Goal: Task Accomplishment & Management: Use online tool/utility

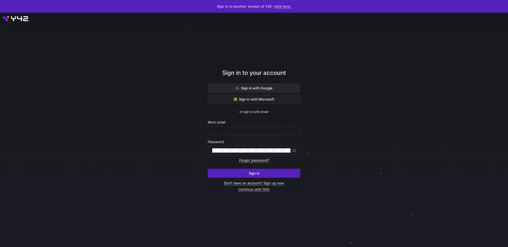
click at [261, 89] on span "Sign in with Google" at bounding box center [254, 88] width 37 height 4
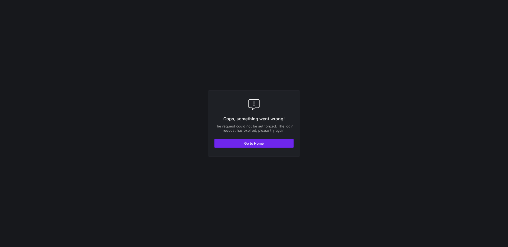
click at [250, 139] on span "button" at bounding box center [254, 143] width 79 height 8
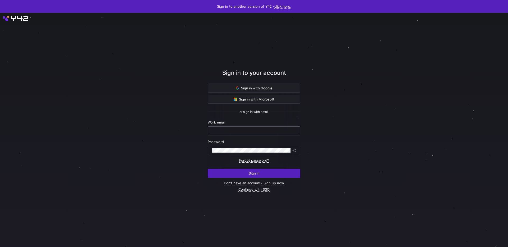
click at [231, 132] on input "text" at bounding box center [254, 131] width 84 height 4
click at [255, 86] on span "Sign in with Google" at bounding box center [254, 88] width 37 height 4
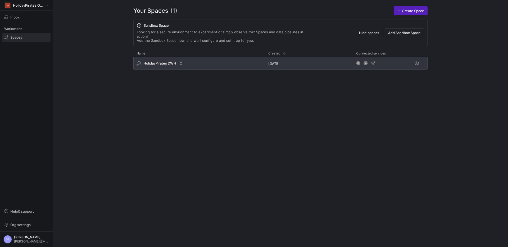
click at [185, 63] on div "HolidayPirates DWH" at bounding box center [199, 63] width 132 height 13
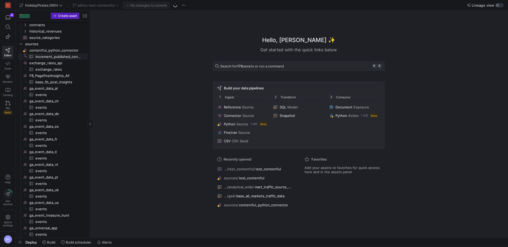
click at [65, 56] on span "increment_published_contentful_data​​​​​​​​​" at bounding box center [58, 57] width 46 height 6
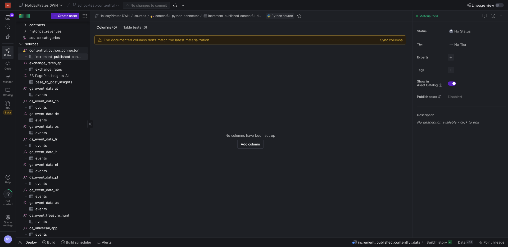
click at [65, 49] on span "contentful_python_connector​​​​​​​​" at bounding box center [58, 50] width 58 height 6
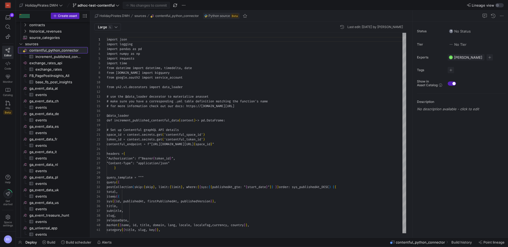
scroll to position [48, 0]
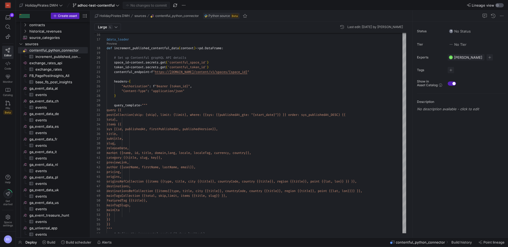
click at [496, 5] on div "button" at bounding box center [497, 5] width 3 height 3
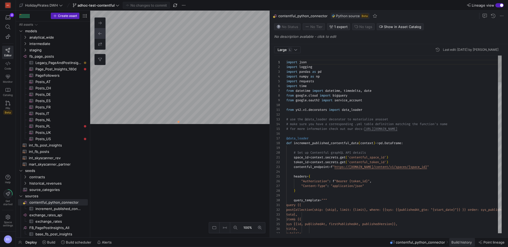
scroll to position [48, 0]
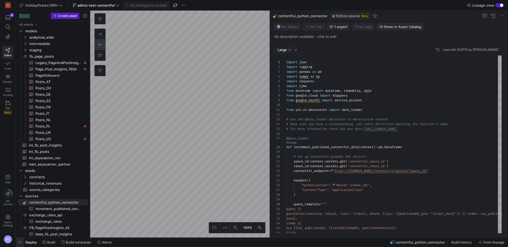
click at [22, 243] on span "button" at bounding box center [20, 242] width 8 height 9
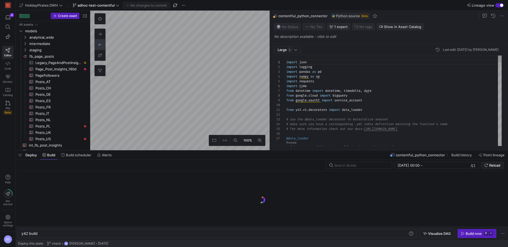
scroll to position [0, 16]
type textarea "y42 build -s source:contentful_python_connector.increment_published_contentful_…"
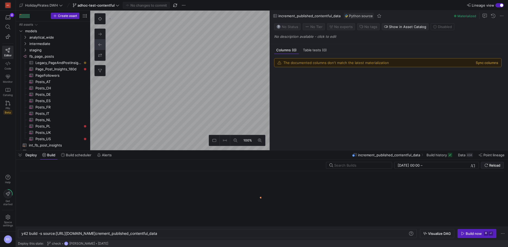
scroll to position [62, 0]
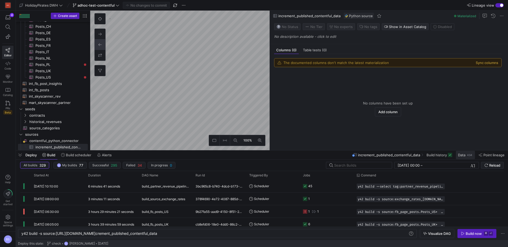
click at [463, 152] on span at bounding box center [465, 155] width 19 height 8
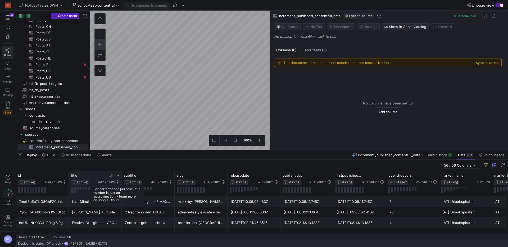
click at [117, 183] on icon at bounding box center [117, 181] width 3 height 3
click at [110, 182] on span "432 values" at bounding box center [106, 182] width 17 height 4
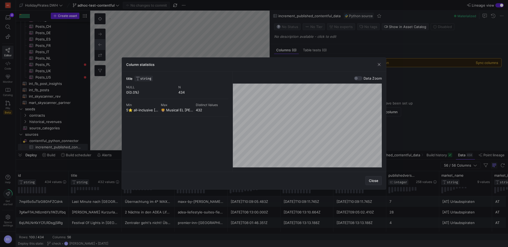
click at [373, 181] on span "Close" at bounding box center [374, 181] width 10 height 4
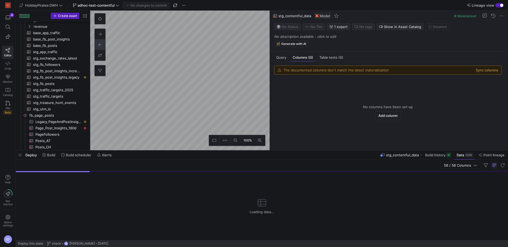
scroll to position [51, 0]
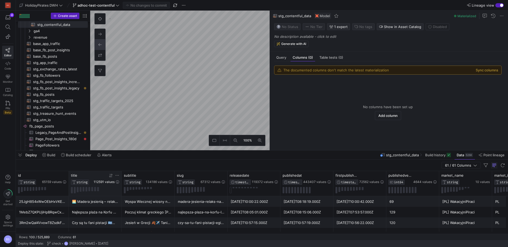
click at [113, 182] on span "112591 values" at bounding box center [104, 182] width 21 height 4
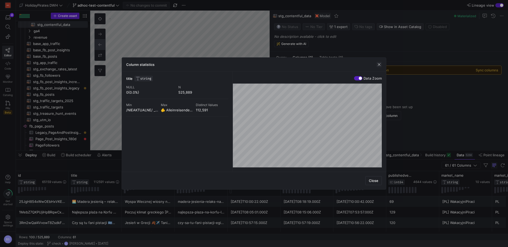
click at [377, 65] on span "button" at bounding box center [379, 64] width 5 height 5
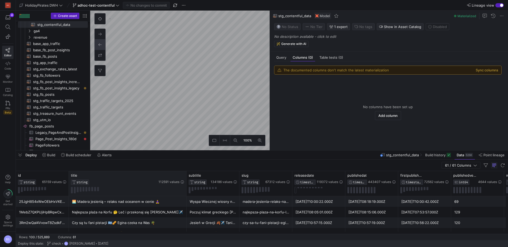
drag, startPoint x: 121, startPoint y: 176, endPoint x: 186, endPoint y: 176, distance: 64.8
click at [186, 176] on div at bounding box center [186, 183] width 2 height 25
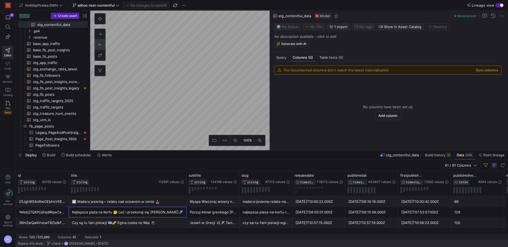
click at [119, 210] on div "Najlepsza plaża na Korfu 🤔 Leć i przekonaj się [PERSON_NAME]✈️" at bounding box center [127, 212] width 111 height 10
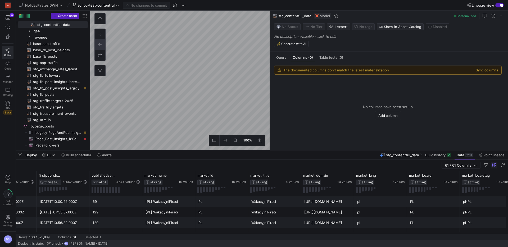
scroll to position [0, 348]
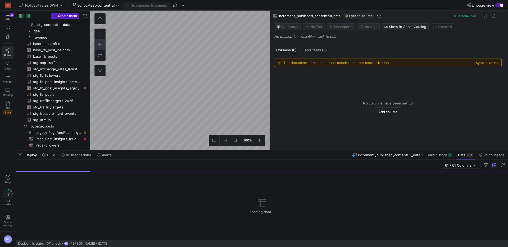
scroll to position [182, 0]
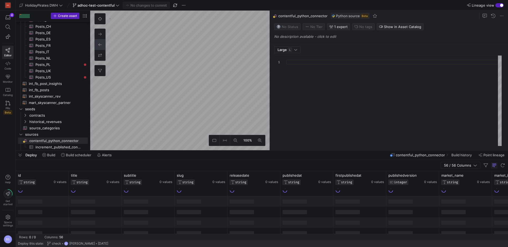
type textarea "import json import logging import pandas as pd import numpy as np import reques…"
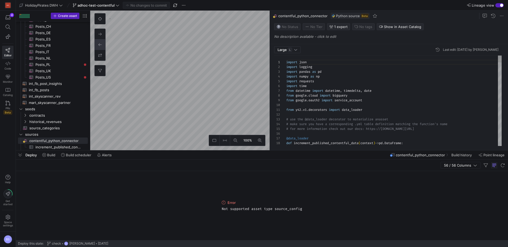
scroll to position [48, 0]
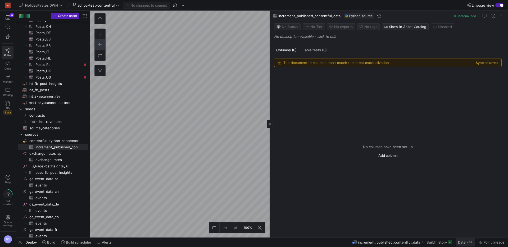
click at [461, 240] on span "Data" at bounding box center [461, 242] width 7 height 4
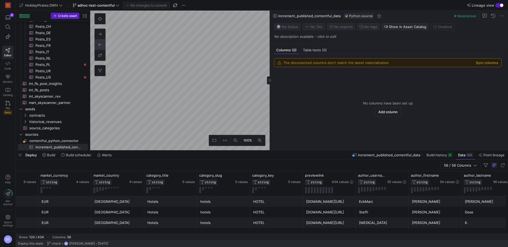
scroll to position [0, 872]
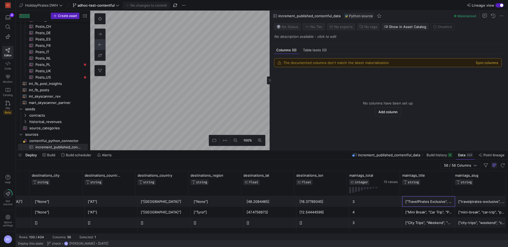
click at [433, 202] on div "["TravelPirates Exclusive", "City Trips", "Mini Break"]" at bounding box center [428, 202] width 47 height 10
drag, startPoint x: 431, startPoint y: 200, endPoint x: 469, endPoint y: 186, distance: 40.4
click at [434, 200] on div "["TravelPirates Exclusive", "City Trips", "Mini Break"]" at bounding box center [428, 202] width 47 height 10
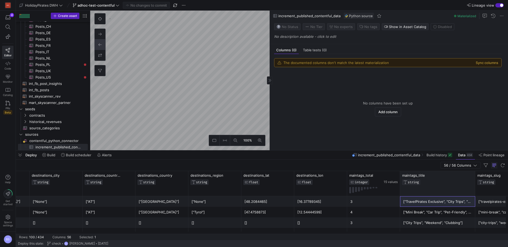
drag, startPoint x: 451, startPoint y: 175, endPoint x: 474, endPoint y: 174, distance: 22.2
click at [474, 174] on div at bounding box center [475, 183] width 2 height 25
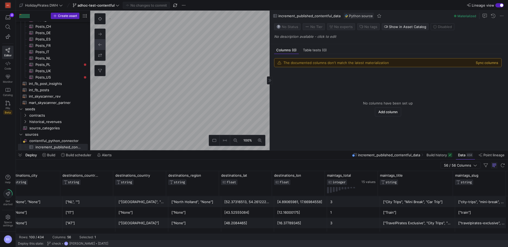
scroll to position [423, 0]
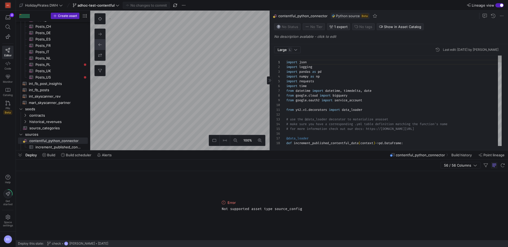
scroll to position [48, 0]
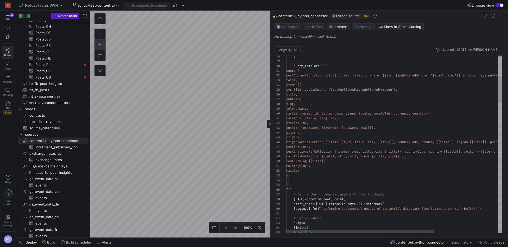
type textarea "mainTagSlugs, mainCta }} }} }} """ # Define the incremental period (2 days look…"
type textarea "h"
type textarea "# Set variables skip = 0 limit = 10 total = None records = [] # start_date = "[…"
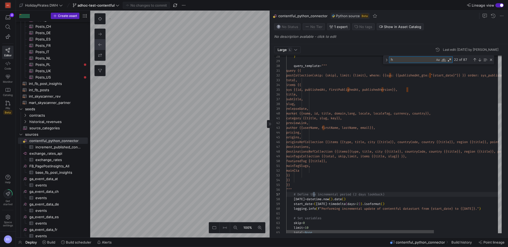
type textarea "hi"
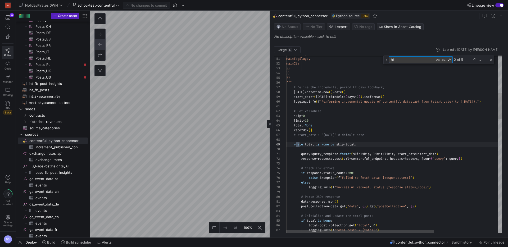
type textarea ""author_username": item.get("author", {}).get("userName"), "author_firstname": …"
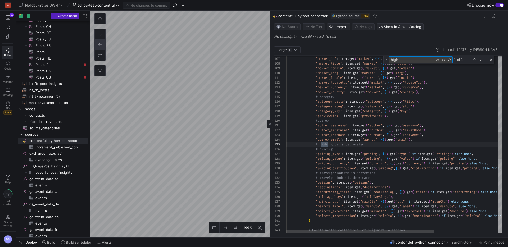
scroll to position [48, 42]
type textarea "hig"
type textarea "# Set variables skip = 0 limit = 10 total = None records = [] # start_date = "[…"
type textarea "hi"
type textarea "mainTagSlugs, mainCta }} }} }} """ # Define the incremental period (2 days look…"
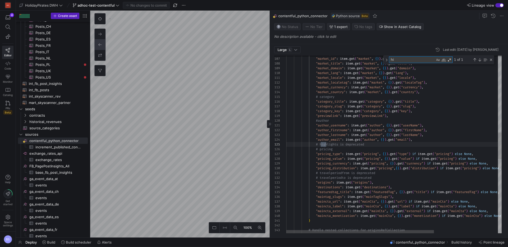
type textarea "h"
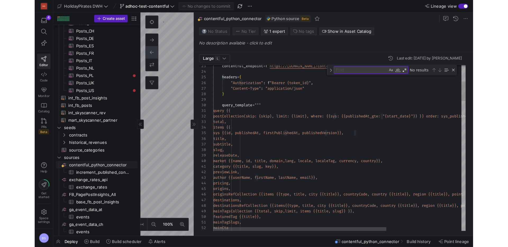
scroll to position [48, 29]
